Goal: Use online tool/utility: Use online tool/utility

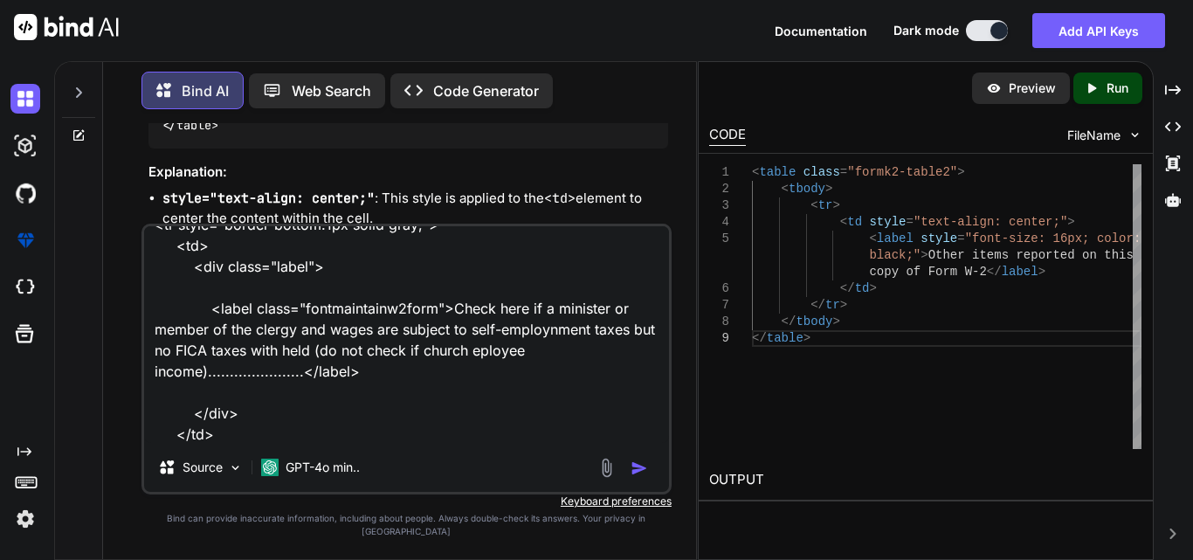
scroll to position [16, 0]
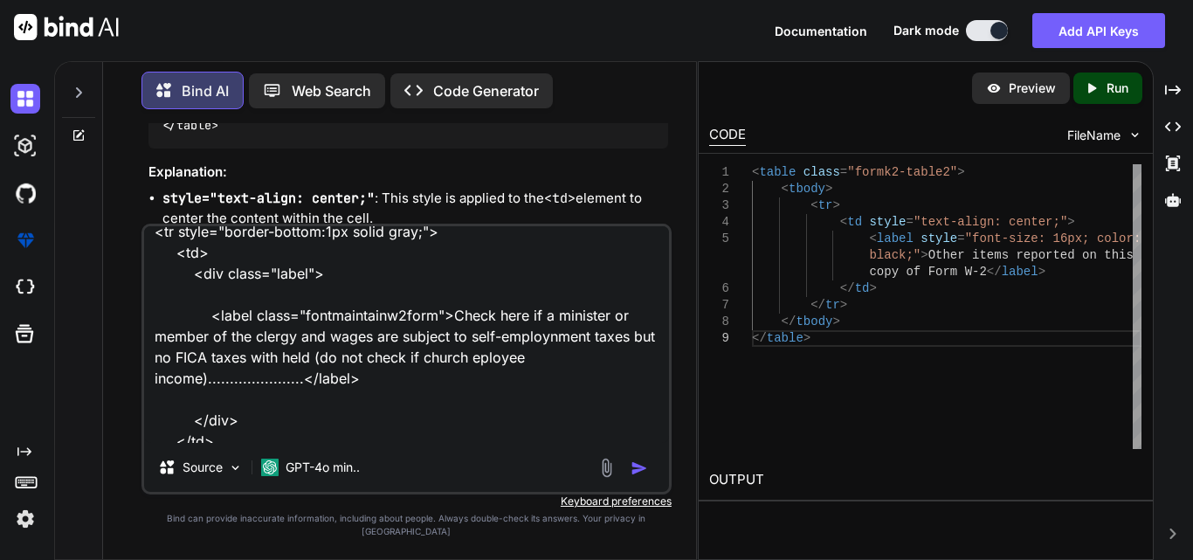
drag, startPoint x: 526, startPoint y: 323, endPoint x: 452, endPoint y: 318, distance: 74.4
click at [452, 318] on textarea "<tr style="border-bottom:1px solid gray;"> <td> <div class="label"> <label clas…" at bounding box center [406, 334] width 525 height 217
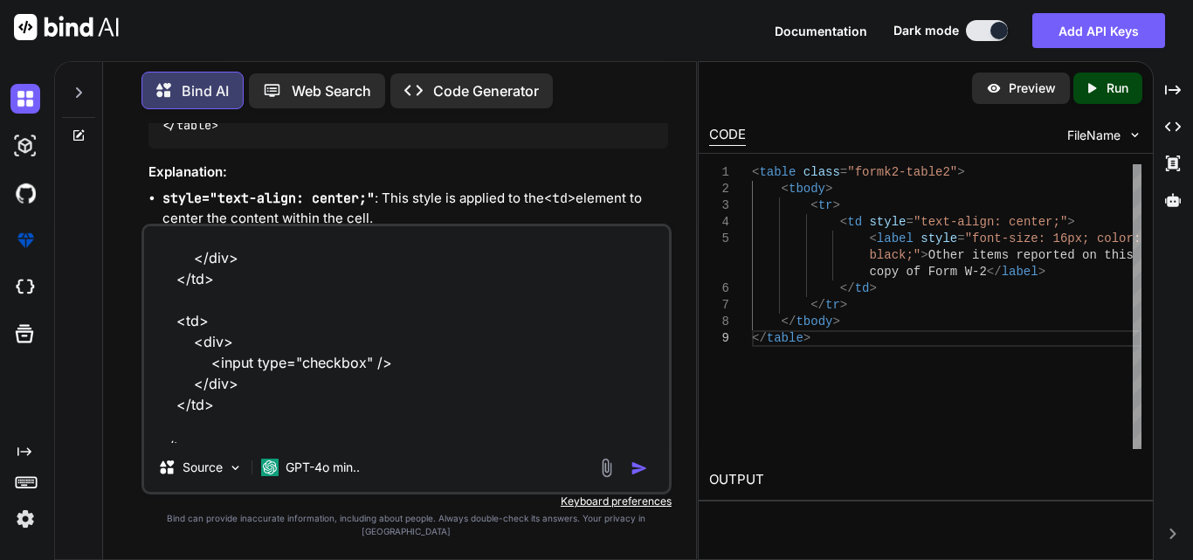
scroll to position [192, 0]
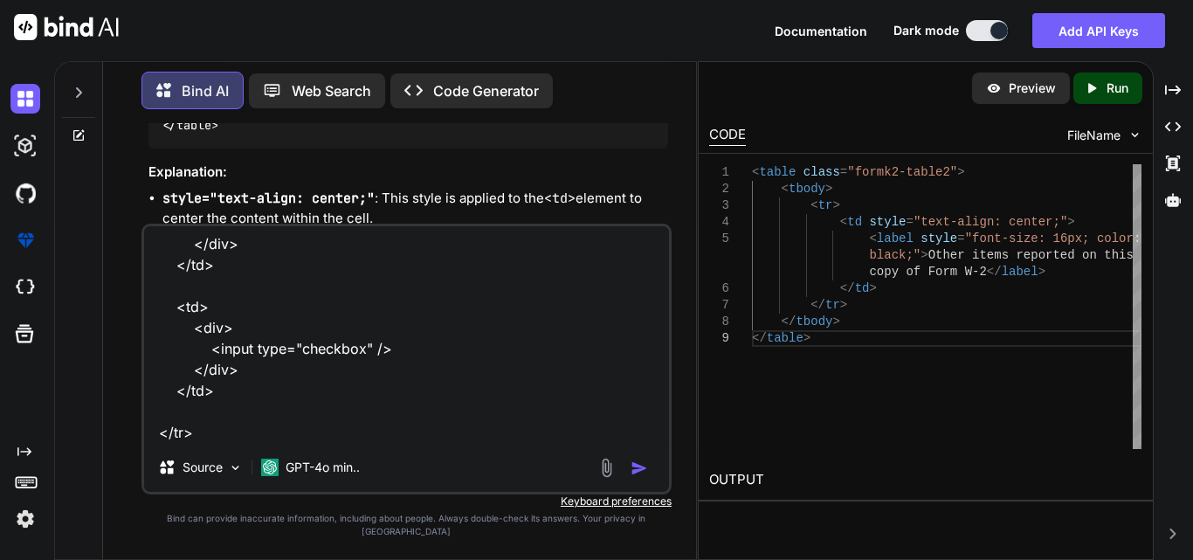
click at [245, 443] on textarea "<tr style="border-bottom:1px solid gray;"> <td> <div class="label"> <label clas…" at bounding box center [406, 334] width 525 height 217
type textarea "x"
type textarea "<tr style="border-bottom:1px solid gray;"> <td> <div class="label"> <label clas…"
type textarea "x"
type textarea "<tr style="border-bottom:1px solid gray;"> <td> <div class="label"> <label clas…"
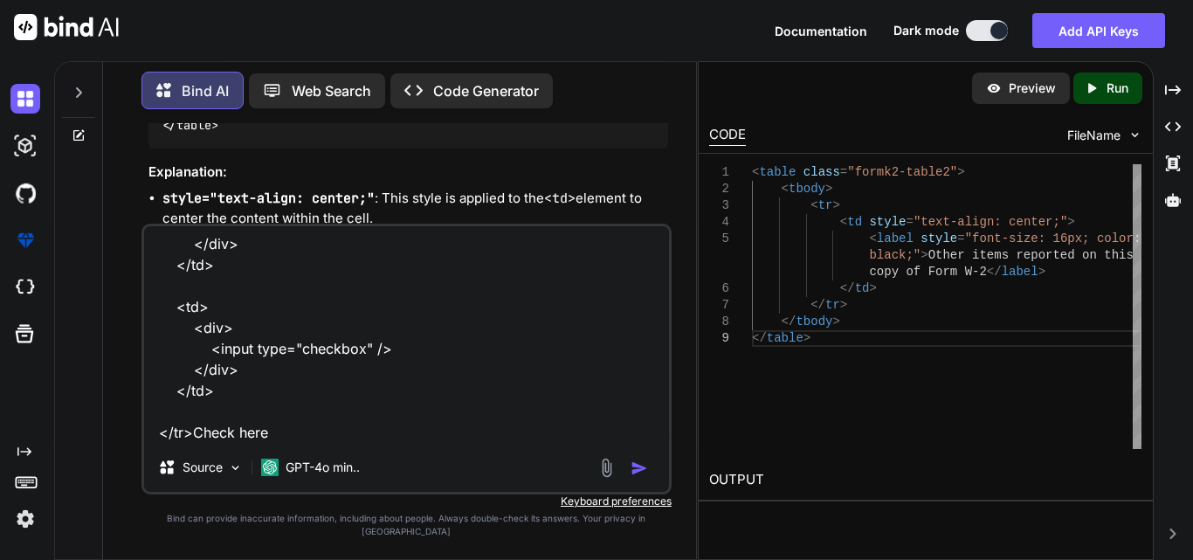
type textarea "x"
type textarea "<tr style="border-bottom:1px solid gray;"> <td> <div class="label"> <label clas…"
type textarea "x"
type textarea "<tr style="border-bottom:1px solid gray;"> <td> <div class="label"> <label clas…"
type textarea "x"
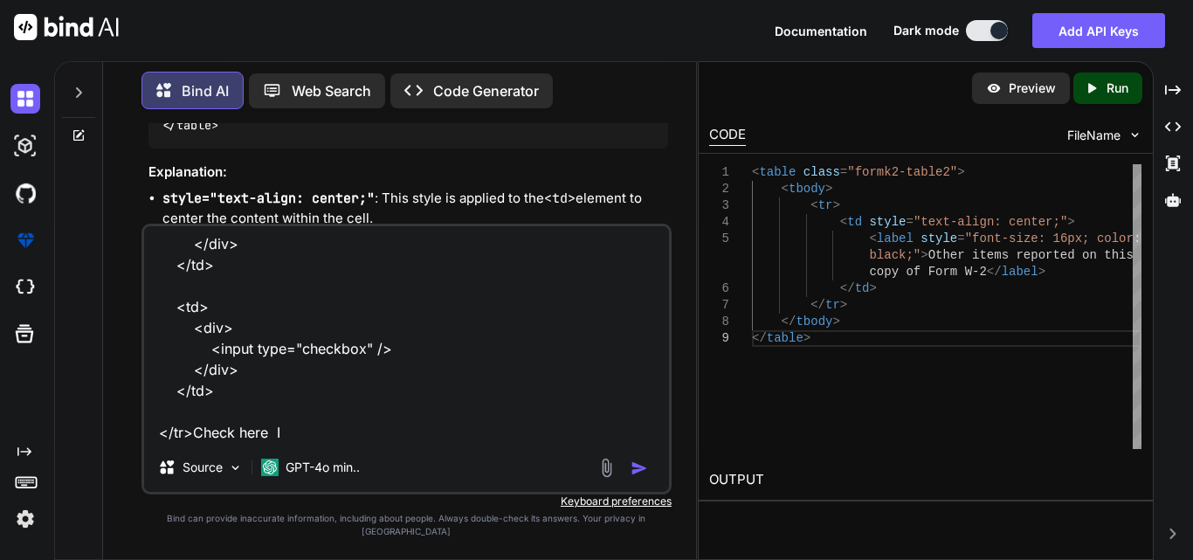
type textarea "<tr style="border-bottom:1px solid gray;"> <td> <div class="label"> <label clas…"
type textarea "x"
type textarea "<tr style="border-bottom:1px solid gray;"> <td> <div class="label"> <label clas…"
type textarea "x"
type textarea "<tr style="border-bottom:1px solid gray;"> <td> <div class="label"> <label clas…"
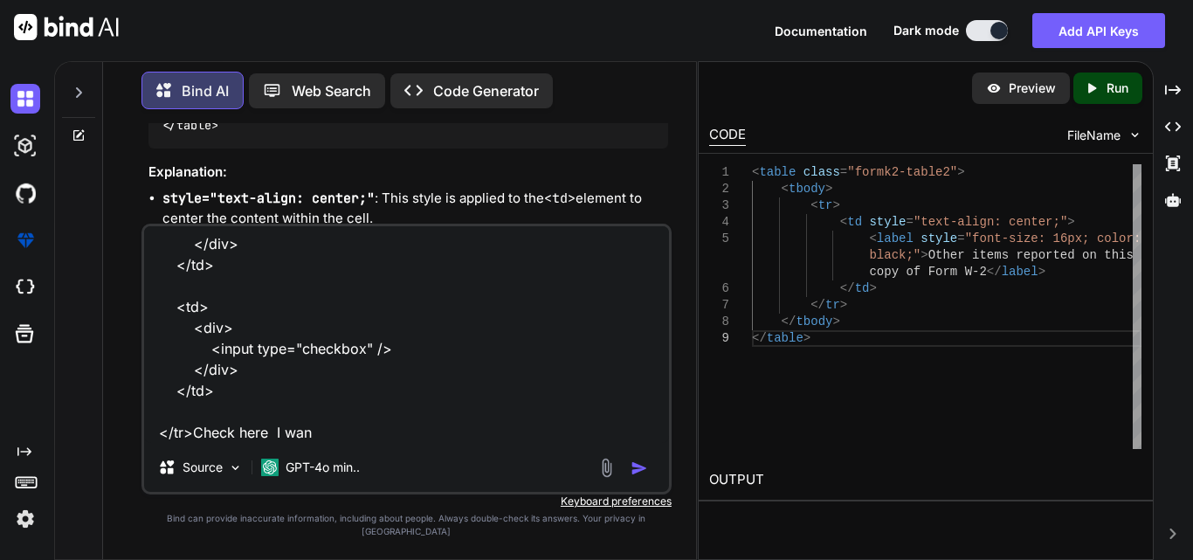
type textarea "x"
type textarea "<tr style="border-bottom:1px solid gray;"> <td> <div class="label"> <label clas…"
type textarea "x"
type textarea "<tr style="border-bottom:1px solid gray;"> <td> <div class="label"> <label clas…"
type textarea "x"
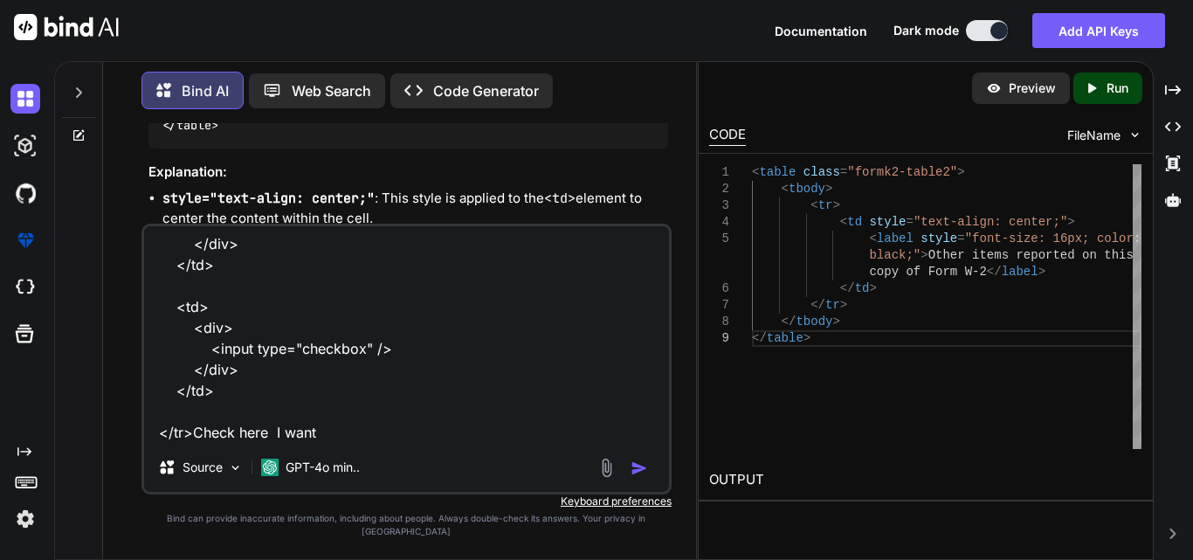
type textarea "<tr style="border-bottom:1px solid gray;"> <td> <div class="label"> <label clas…"
type textarea "x"
type textarea "<tr style="border-bottom:1px solid gray;"> <td> <div class="label"> <label clas…"
type textarea "x"
type textarea "<tr style="border-bottom:1px solid gray;"> <td> <div class="label"> <label clas…"
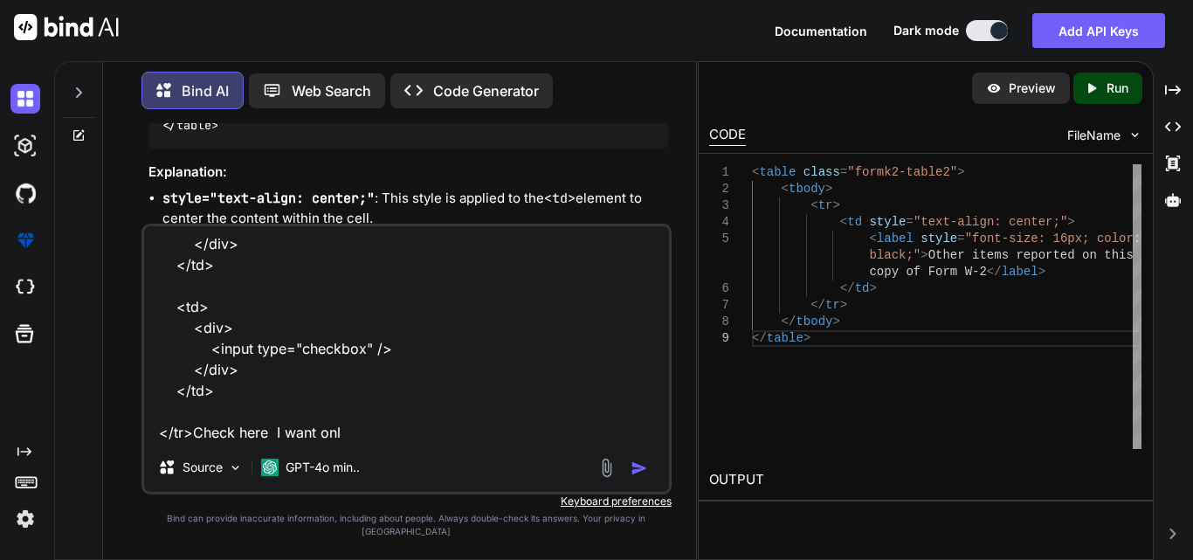
type textarea "x"
type textarea "<tr style="border-bottom:1px solid gray;"> <td> <div class="label"> <label clas…"
type textarea "x"
type textarea "<tr style="border-bottom:1px solid gray;"> <td> <div class="label"> <label clas…"
type textarea "x"
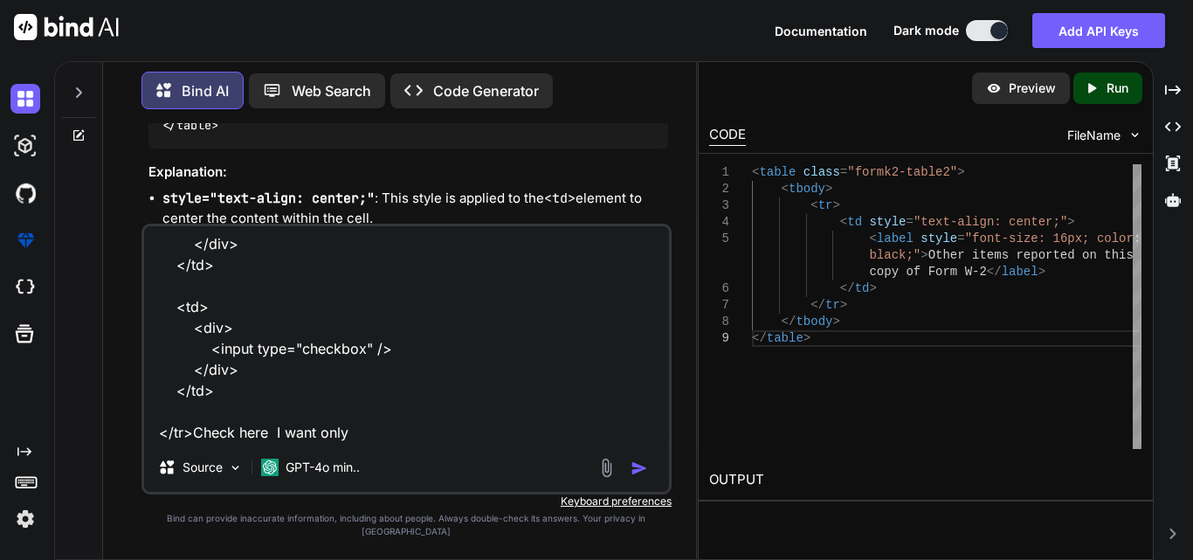
type textarea "<tr style="border-bottom:1px solid gray;"> <td> <div class="label"> <label clas…"
type textarea "x"
type textarea "<tr style="border-bottom:1px solid gray;"> <td> <div class="label"> <label clas…"
type textarea "x"
type textarea "<tr style="border-bottom:1px solid gray;"> <td> <div class="label"> <label clas…"
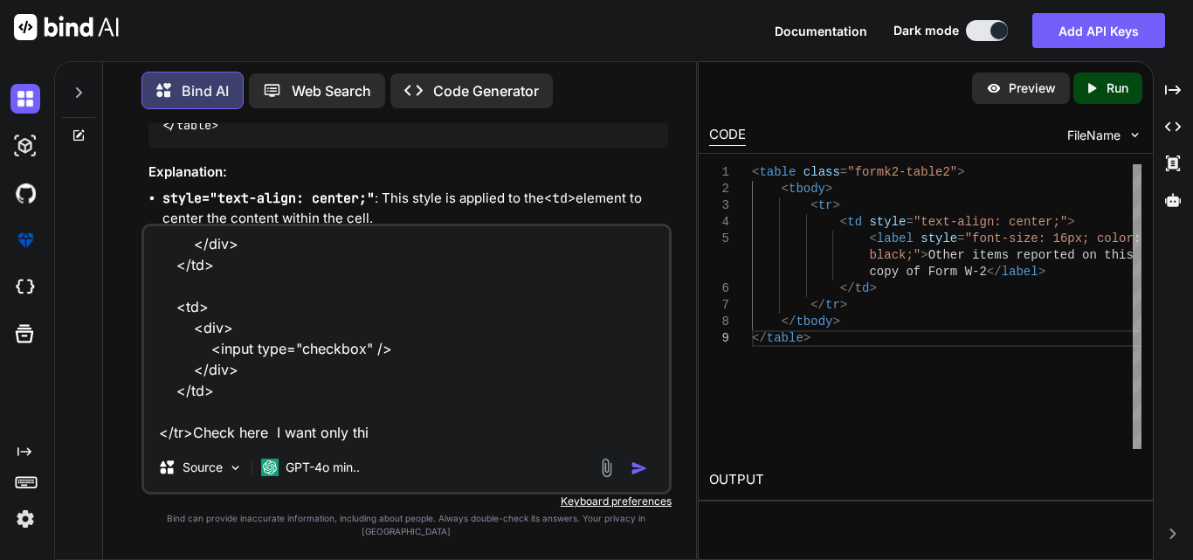
type textarea "x"
type textarea "<tr style="border-bottom:1px solid gray;"> <td> <div class="label"> <label clas…"
type textarea "x"
type textarea "<tr style="border-bottom:1px solid gray;"> <td> <div class="label"> <label clas…"
type textarea "x"
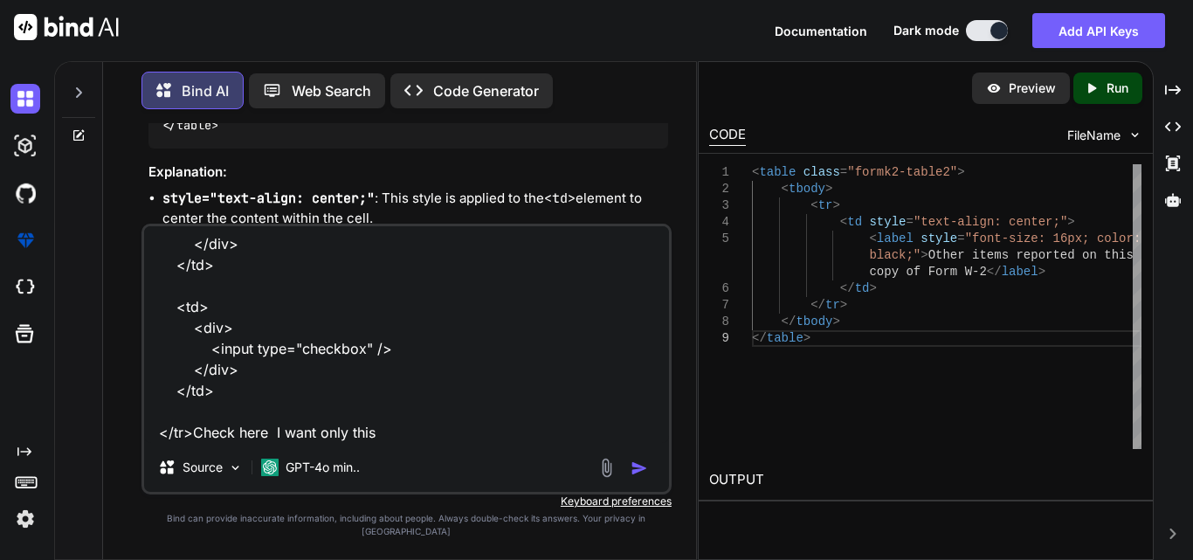
type textarea "<tr style="border-bottom:1px solid gray;"> <td> <div class="label"> <label clas…"
type textarea "x"
type textarea "<tr style="border-bottom:1px solid gray;"> <td> <div class="label"> <label clas…"
type textarea "x"
type textarea "<tr style="border-bottom:1px solid gray;"> <td> <div class="label"> <label clas…"
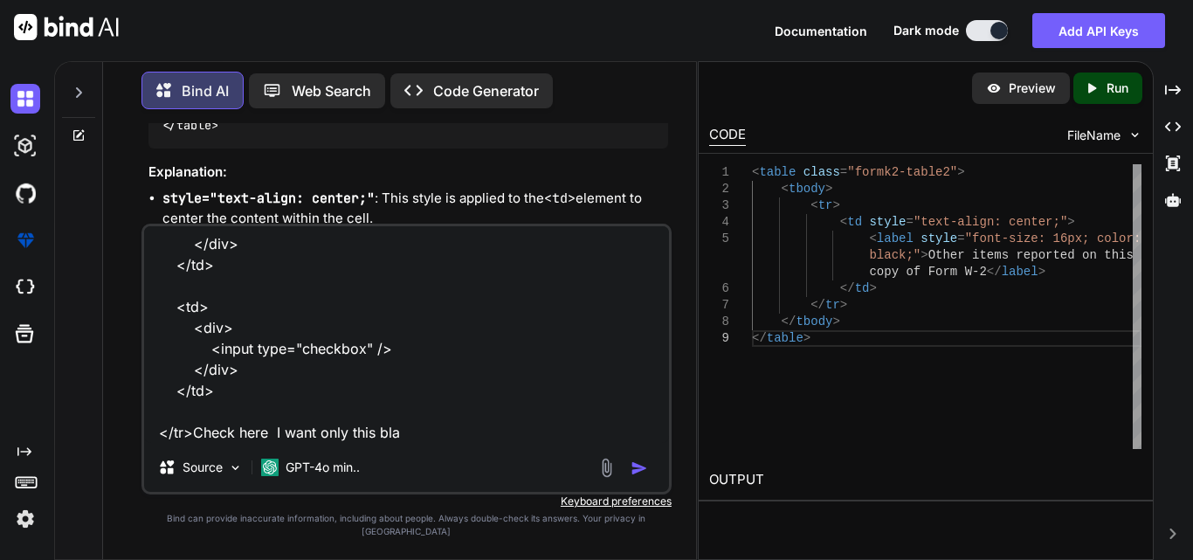
type textarea "x"
type textarea "<tr style="border-bottom:1px solid gray;"> <td> <div class="label"> <label clas…"
type textarea "x"
type textarea "<tr style="border-bottom:1px solid gray;"> <td> <div class="label"> <label clas…"
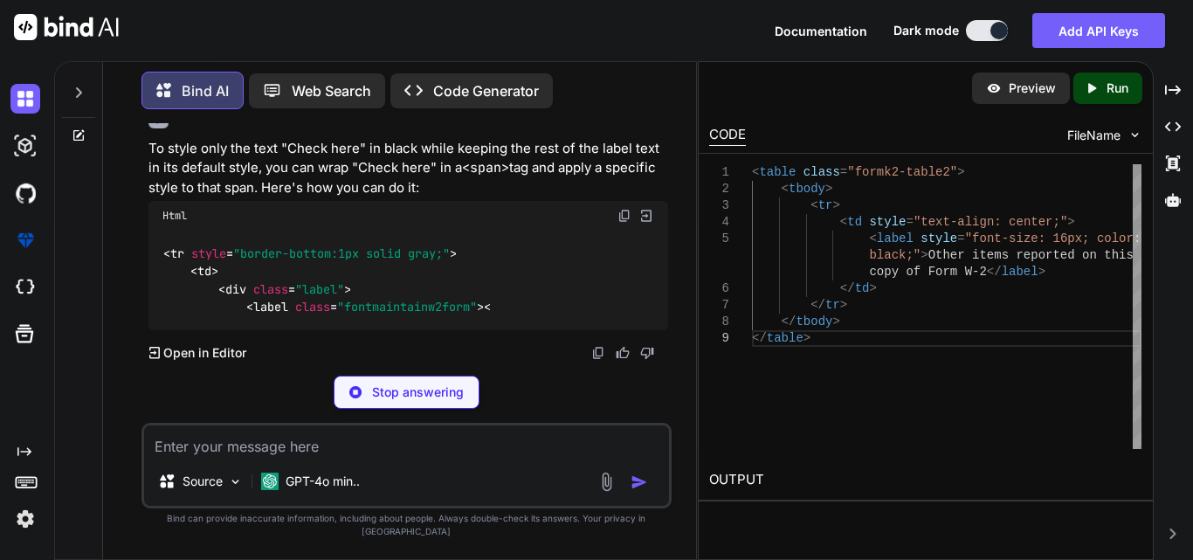
scroll to position [11298, 0]
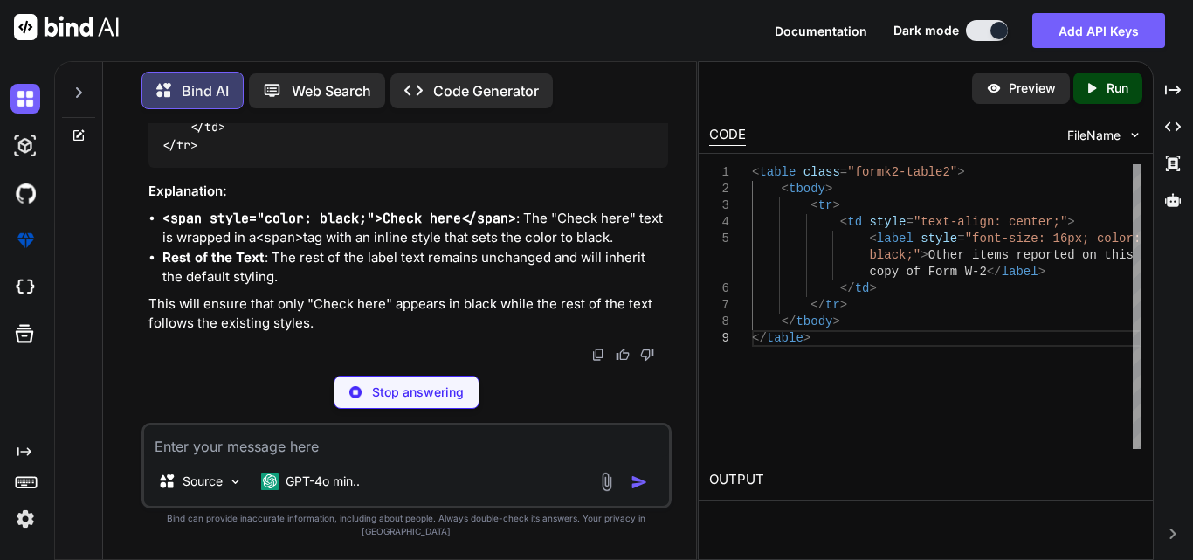
type textarea "x"
type textarea "</label> </div> </td> <td> <div> <input type="checkbox" /> </div> </td> </tr>"
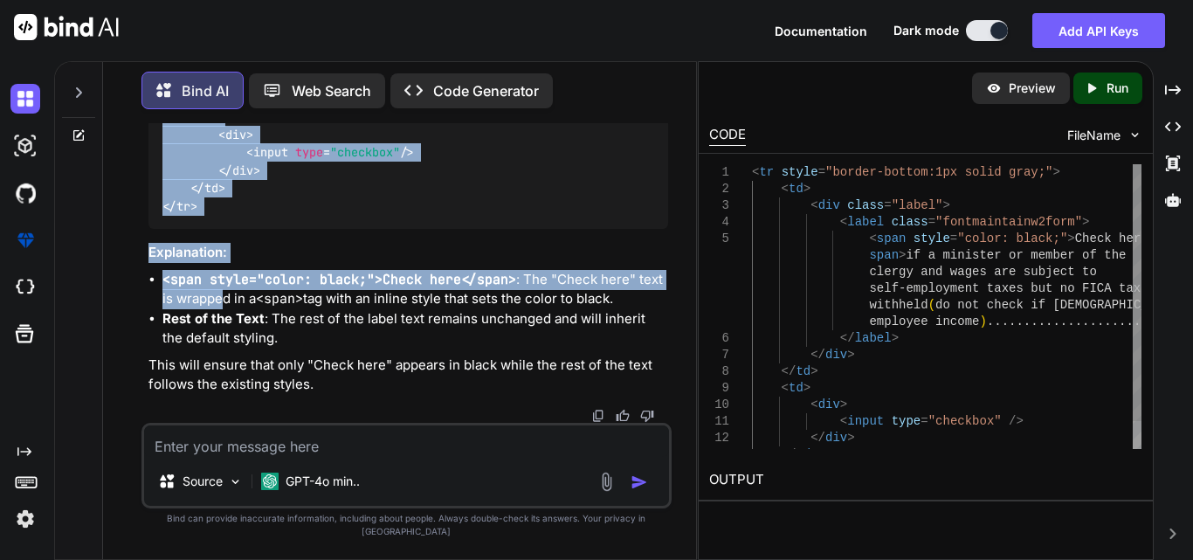
scroll to position [11560, 0]
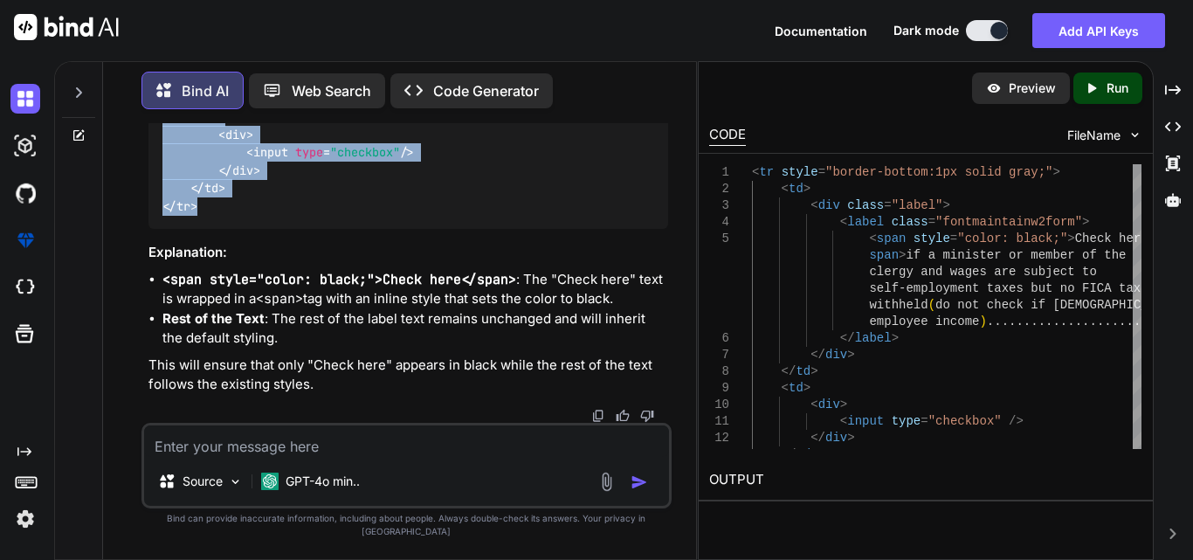
drag, startPoint x: 154, startPoint y: 245, endPoint x: 209, endPoint y: 224, distance: 58.9
click at [209, 224] on div "< tr style = "border-bottom:1px solid gray;" > < td > < div class = "label" > <…" at bounding box center [409, 98] width 520 height 259
copy code "< tr style = "border-bottom:1px solid gray;" > < td > < div class = "label" > <…"
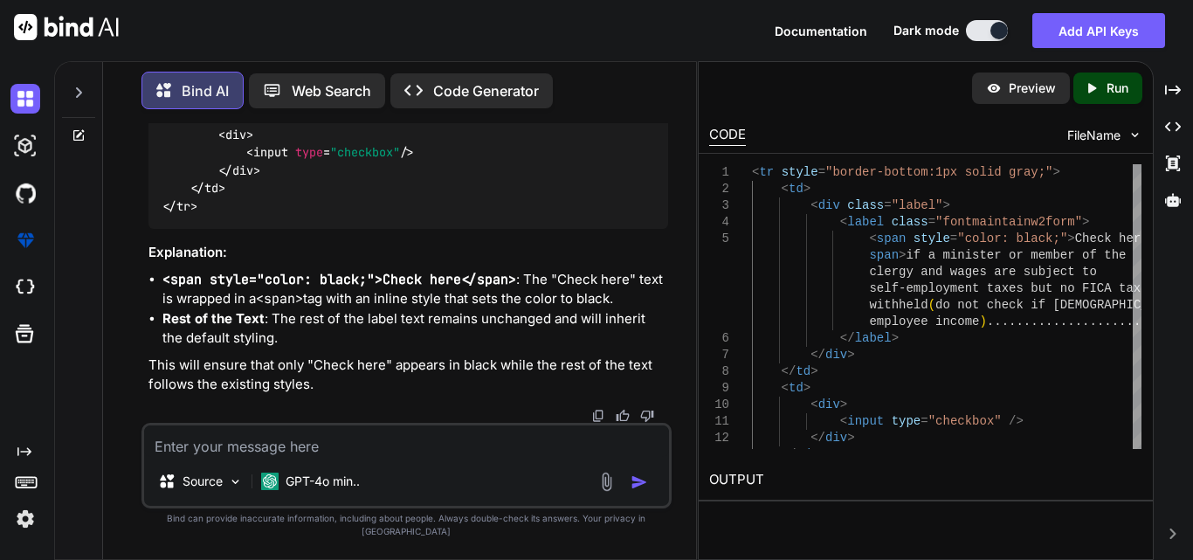
click at [247, 457] on textarea at bounding box center [406, 440] width 525 height 31
paste textarea "<tr style="border-bottom:1px solid gray;"> <td> <div class="label"> <label clas…"
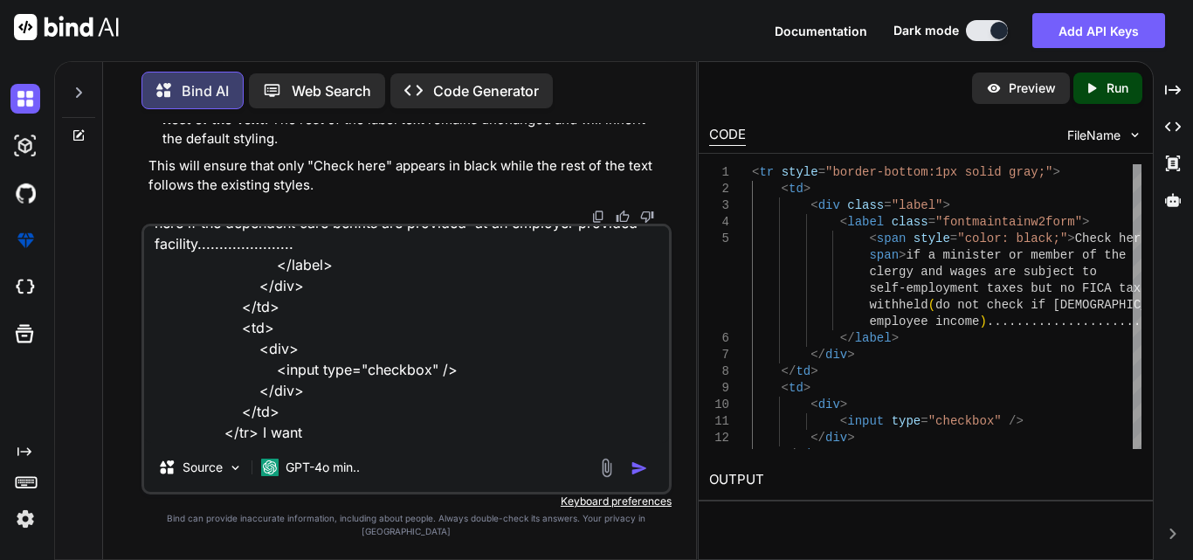
scroll to position [61, 0]
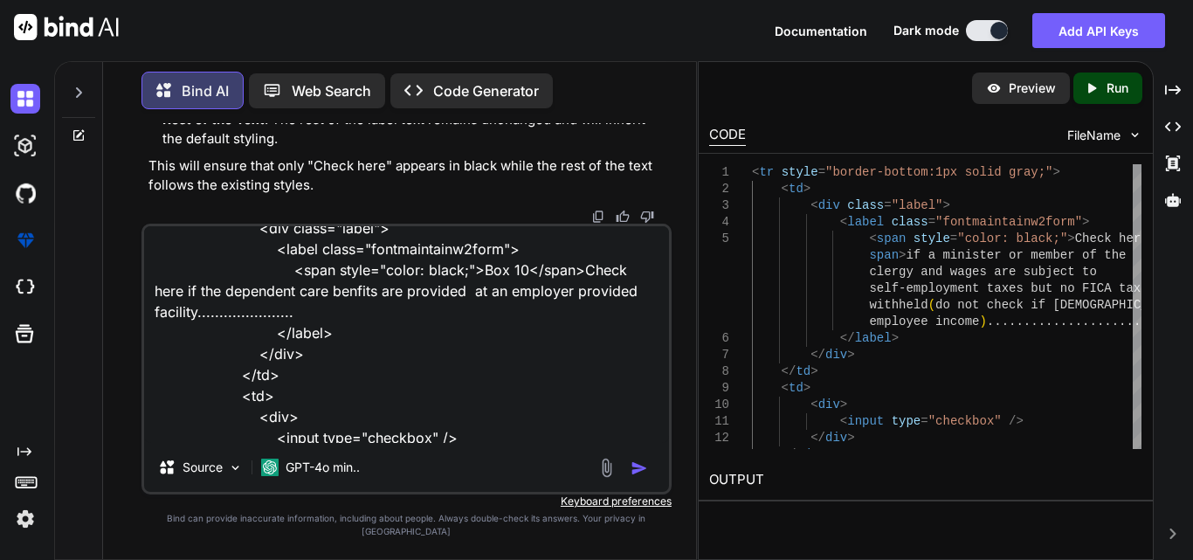
drag, startPoint x: 567, startPoint y: 306, endPoint x: 576, endPoint y: 335, distance: 31.0
click at [576, 335] on textarea "<tr style="border-bottom:1px solid gray;"> <td> <div class="label"> <label clas…" at bounding box center [406, 334] width 525 height 217
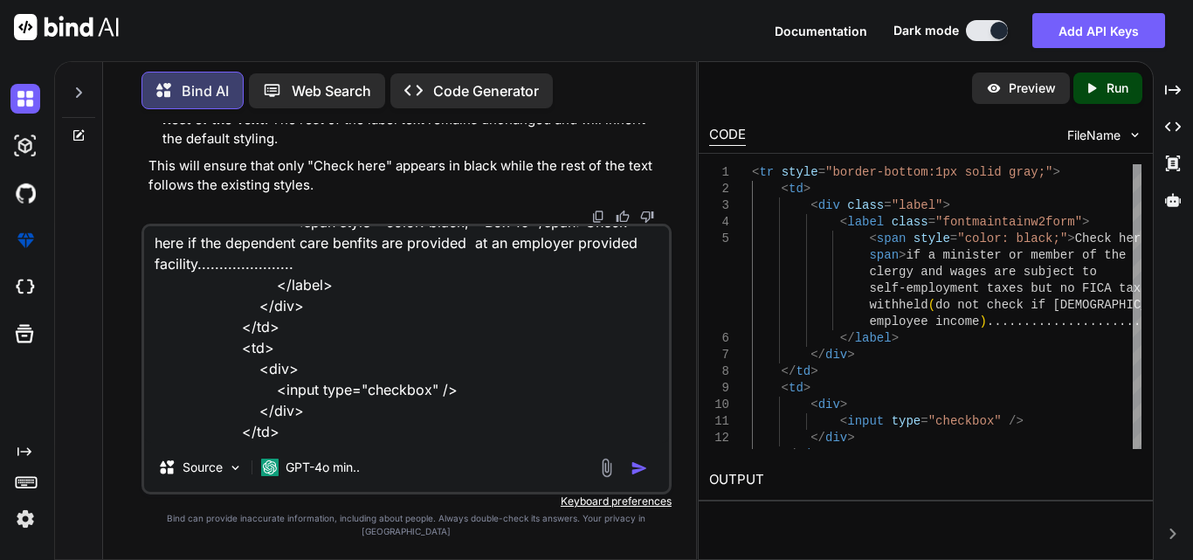
scroll to position [150, 0]
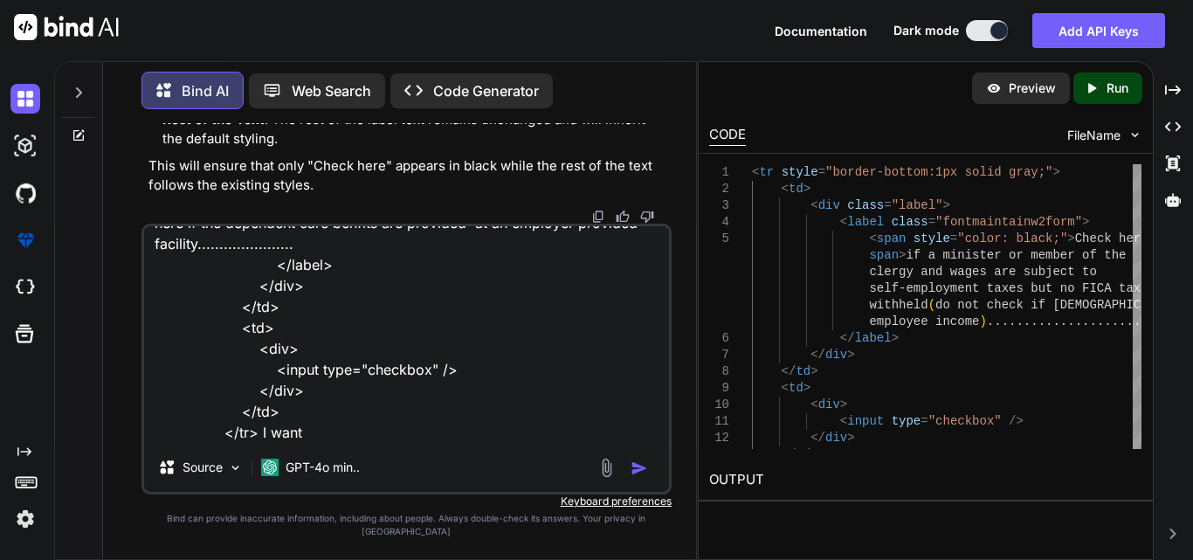
click at [322, 443] on textarea "<tr style="border-bottom:1px solid gray;"> <td> <div class="label"> <label clas…" at bounding box center [406, 334] width 525 height 217
paste textarea "Check here if the dependent care benfits are provided at an employer provided f…"
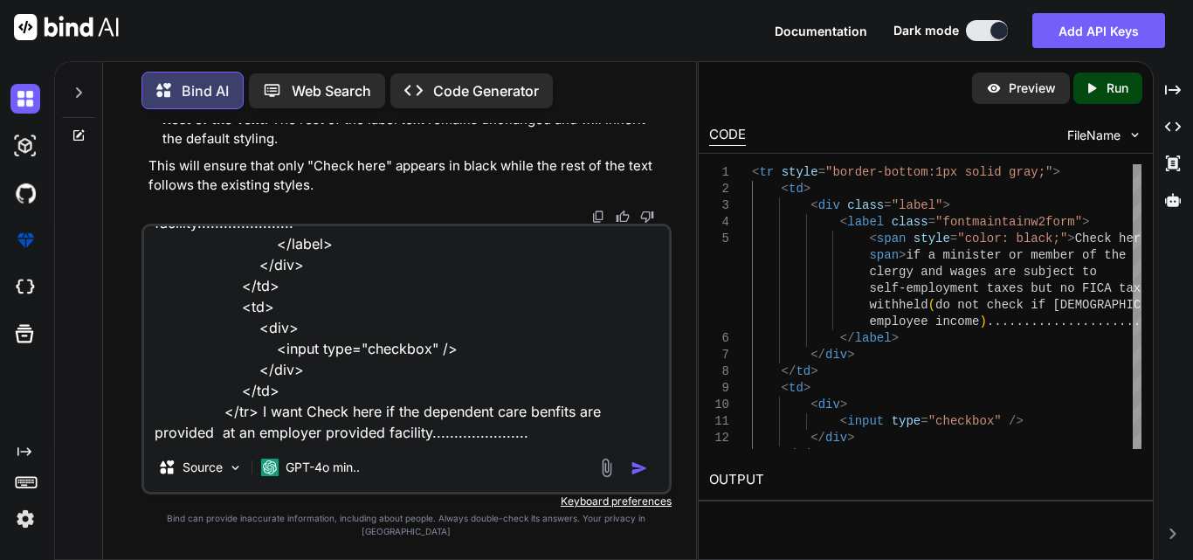
scroll to position [169, 0]
type textarea "<tr style="border-bottom:1px solid gray;"> <td> <div class="label"> <label clas…"
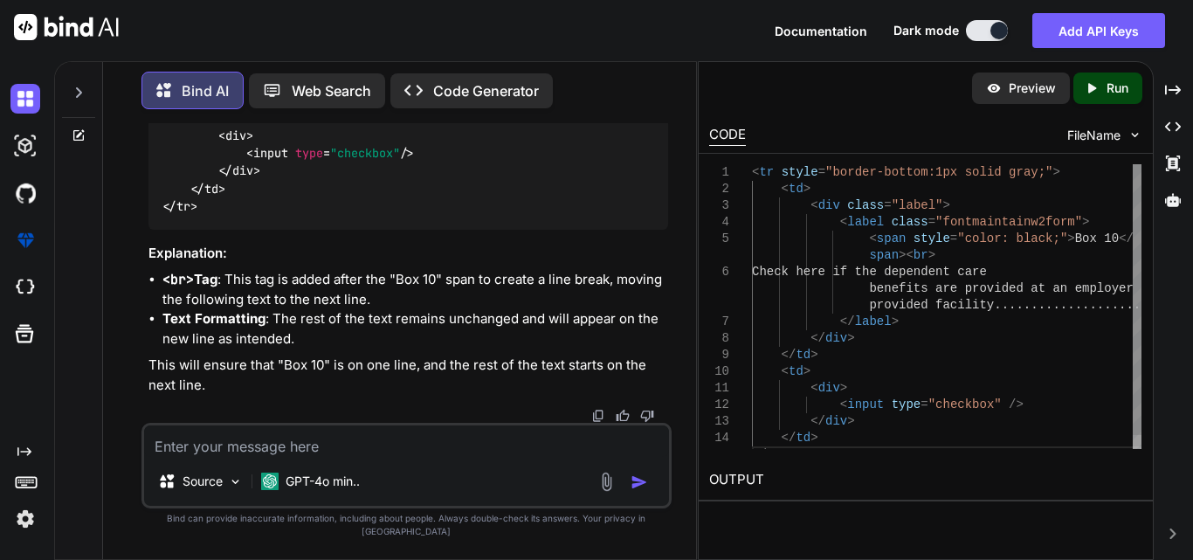
scroll to position [12196, 0]
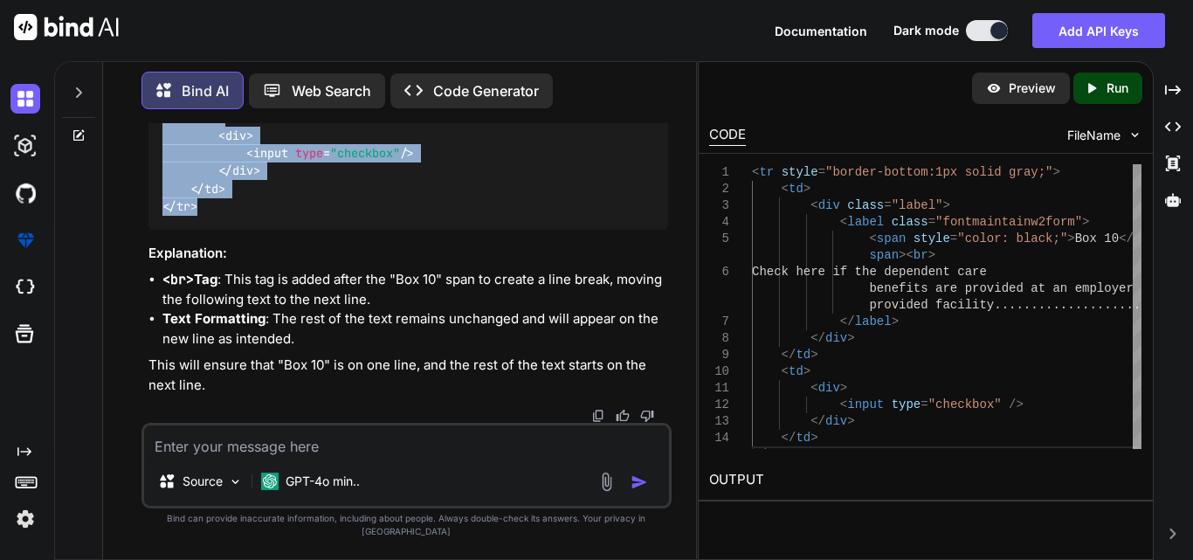
drag, startPoint x: 158, startPoint y: 135, endPoint x: 207, endPoint y: 387, distance: 256.3
click at [207, 230] on div "< tr style = "border-bottom:1px solid gray;" > < td > < div class = "label" > <…" at bounding box center [409, 99] width 520 height 259
copy code "< tr style = "border-bottom:1px solid gray;" > < td > < div class = "label" > <…"
